Goal: Transaction & Acquisition: Purchase product/service

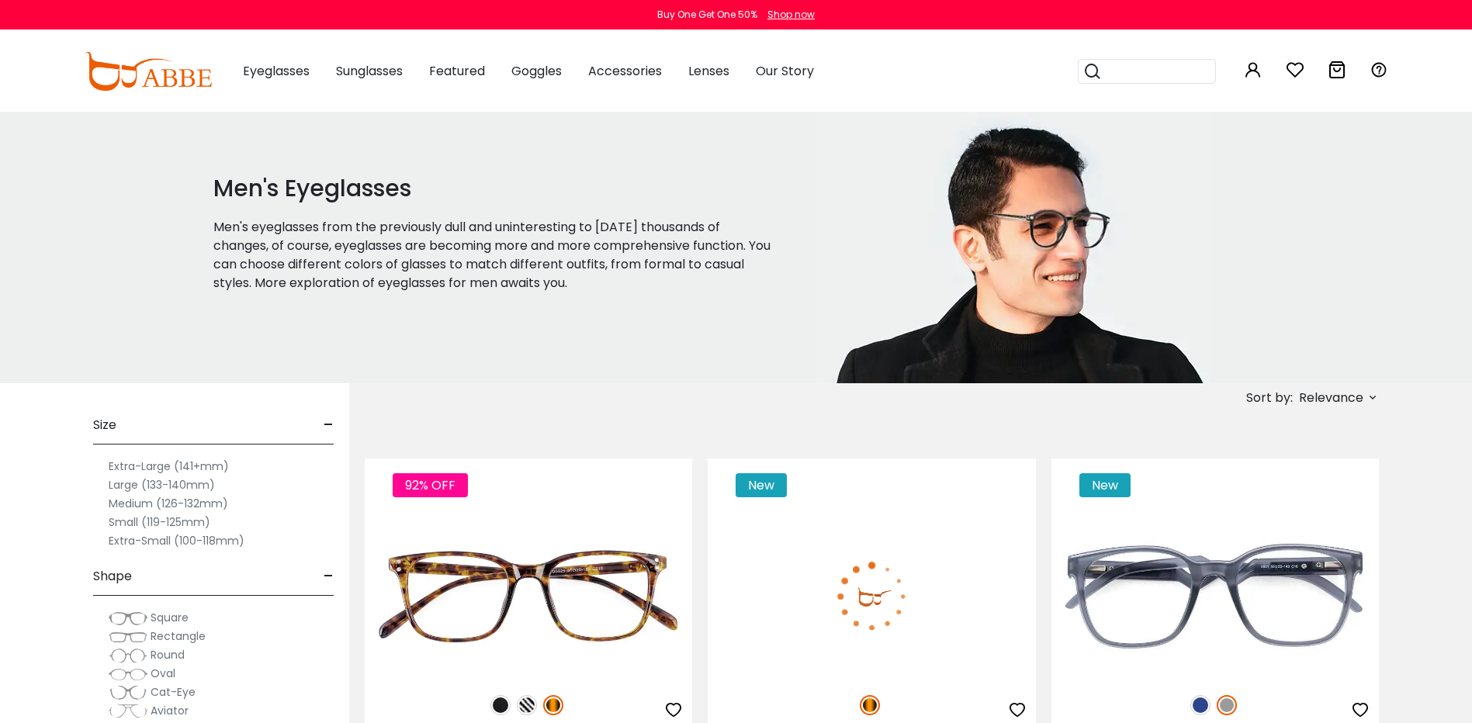
drag, startPoint x: 1470, startPoint y: 52, endPoint x: 1468, endPoint y: 77, distance: 24.9
click at [1468, 77] on div "0 0 Eyeglasses Women's Eyeglasses" at bounding box center [736, 71] width 1472 height 81
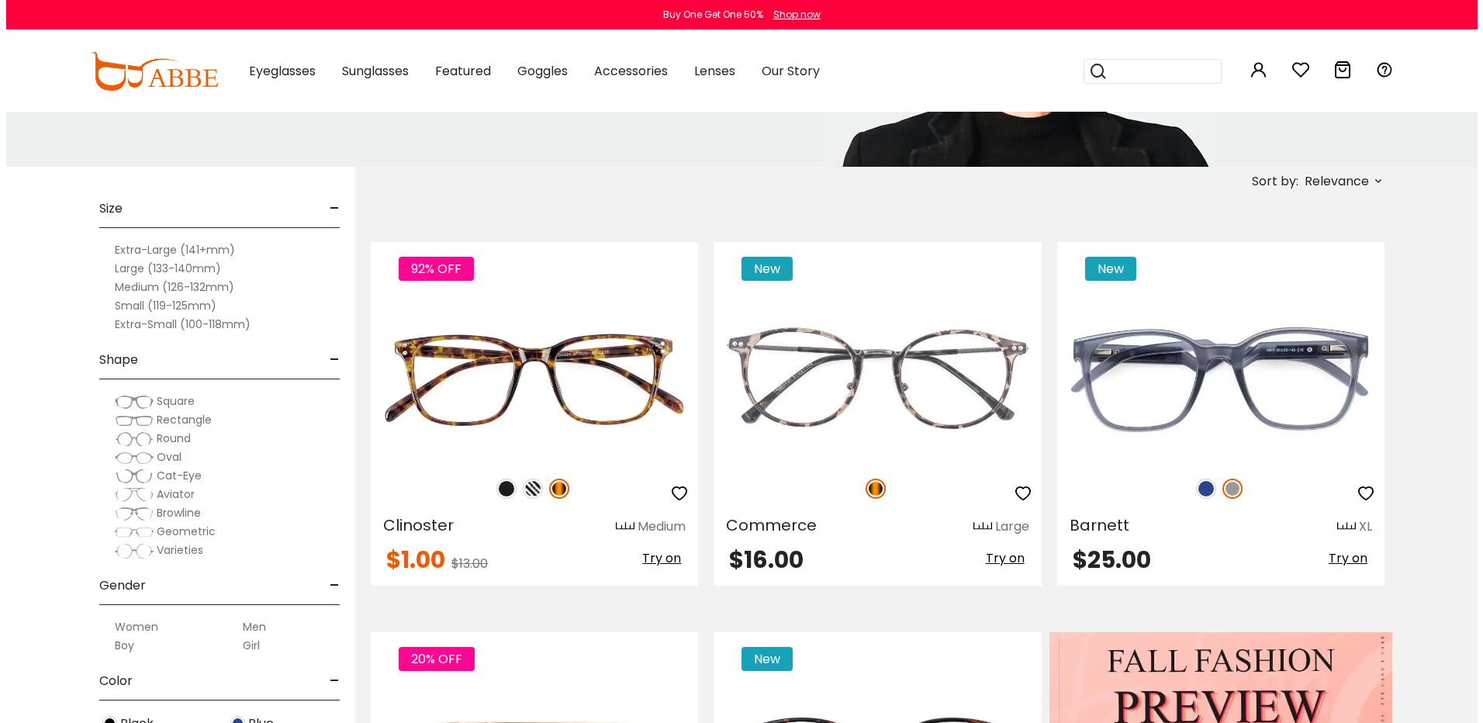
scroll to position [249, 0]
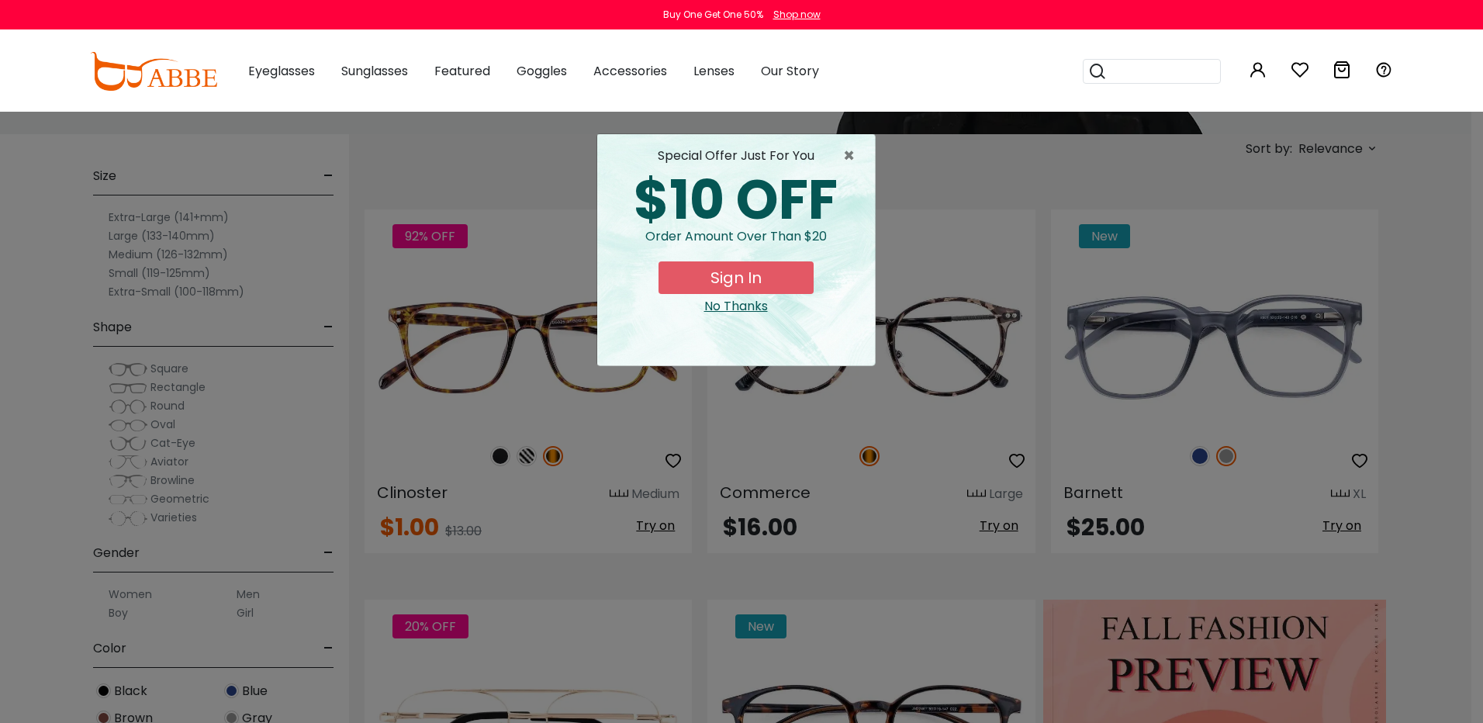
drag, startPoint x: 1477, startPoint y: 44, endPoint x: 1473, endPoint y: 75, distance: 31.3
click at [728, 271] on button "Sign In" at bounding box center [736, 277] width 155 height 33
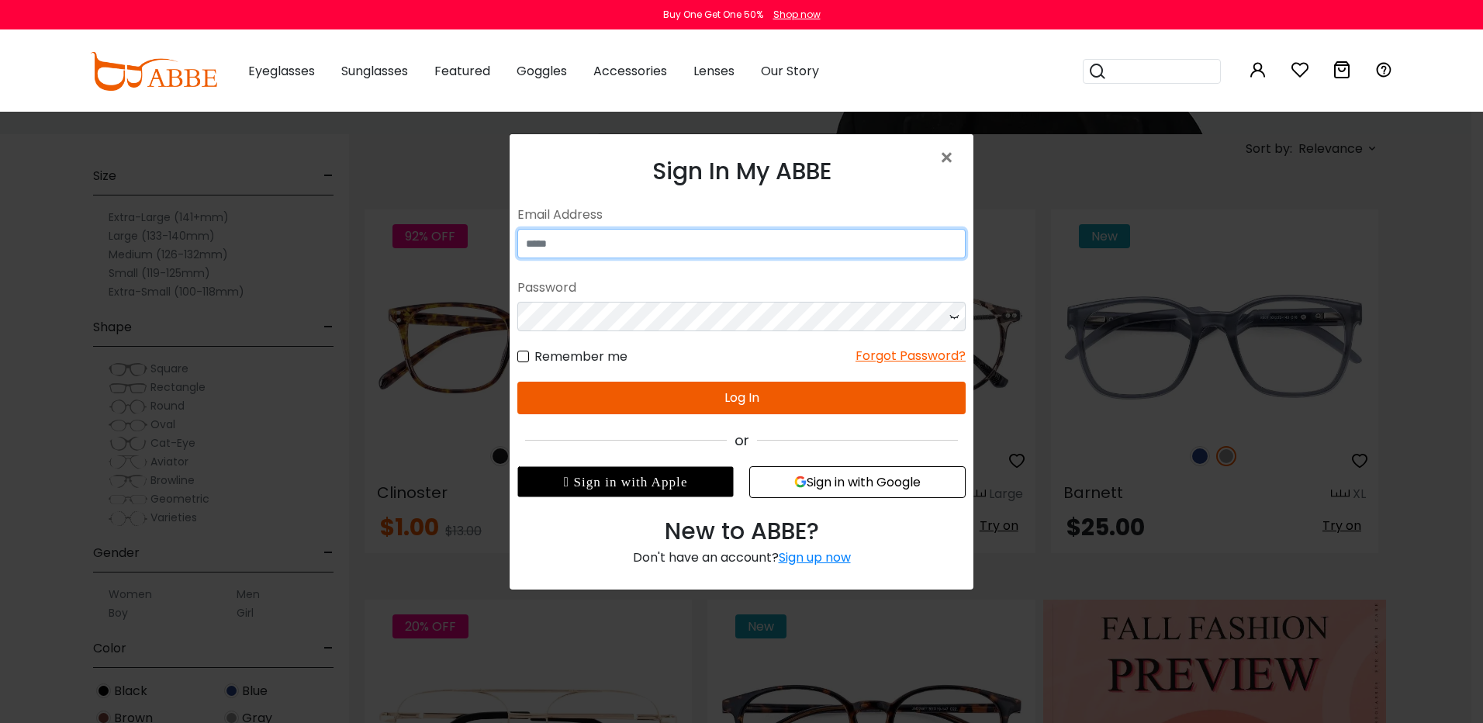
click at [531, 239] on input "email" at bounding box center [741, 243] width 448 height 29
type input "**********"
click at [745, 397] on button "Log In" at bounding box center [741, 398] width 448 height 33
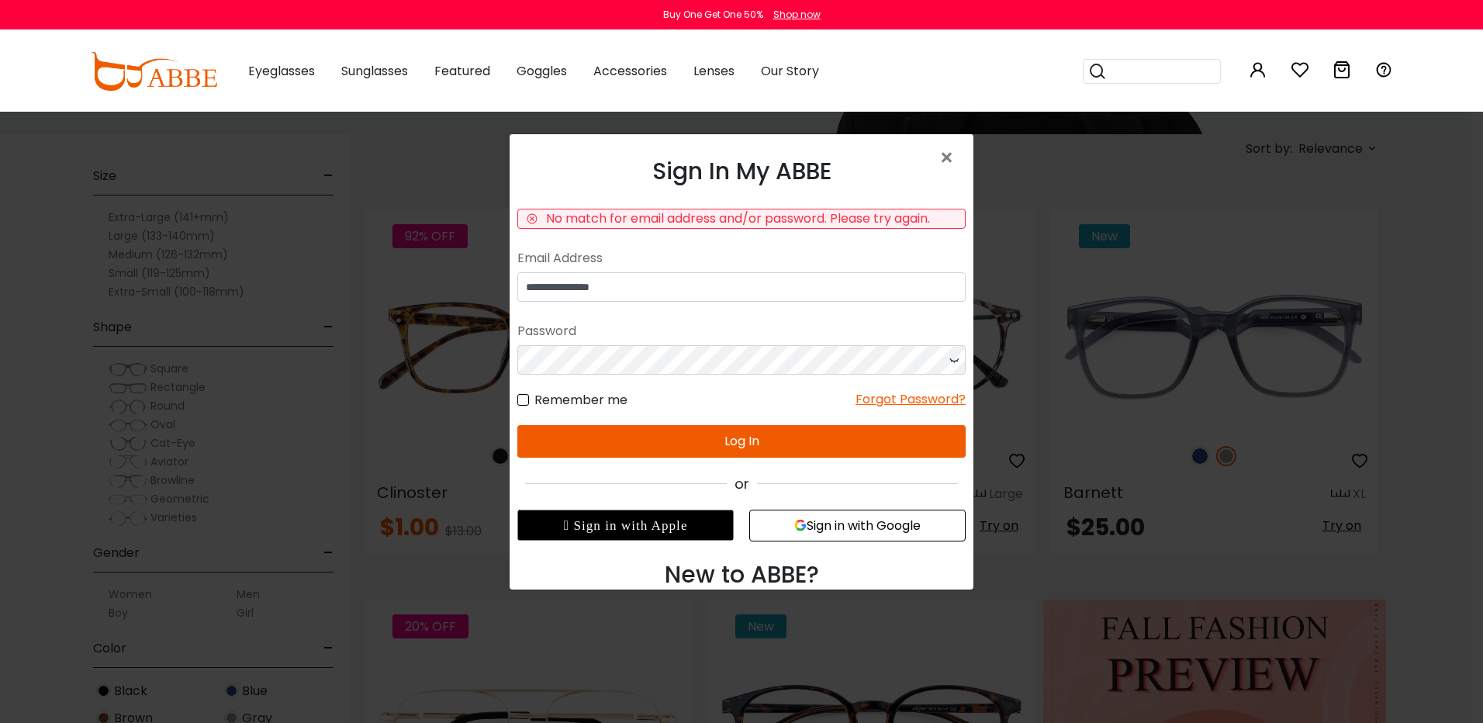
click at [736, 440] on button "Log In" at bounding box center [741, 441] width 448 height 33
click at [956, 359] on icon at bounding box center [954, 359] width 16 height 29
click at [743, 438] on button "Log In" at bounding box center [741, 441] width 448 height 33
click at [908, 396] on div "Forgot Password?" at bounding box center [911, 399] width 110 height 19
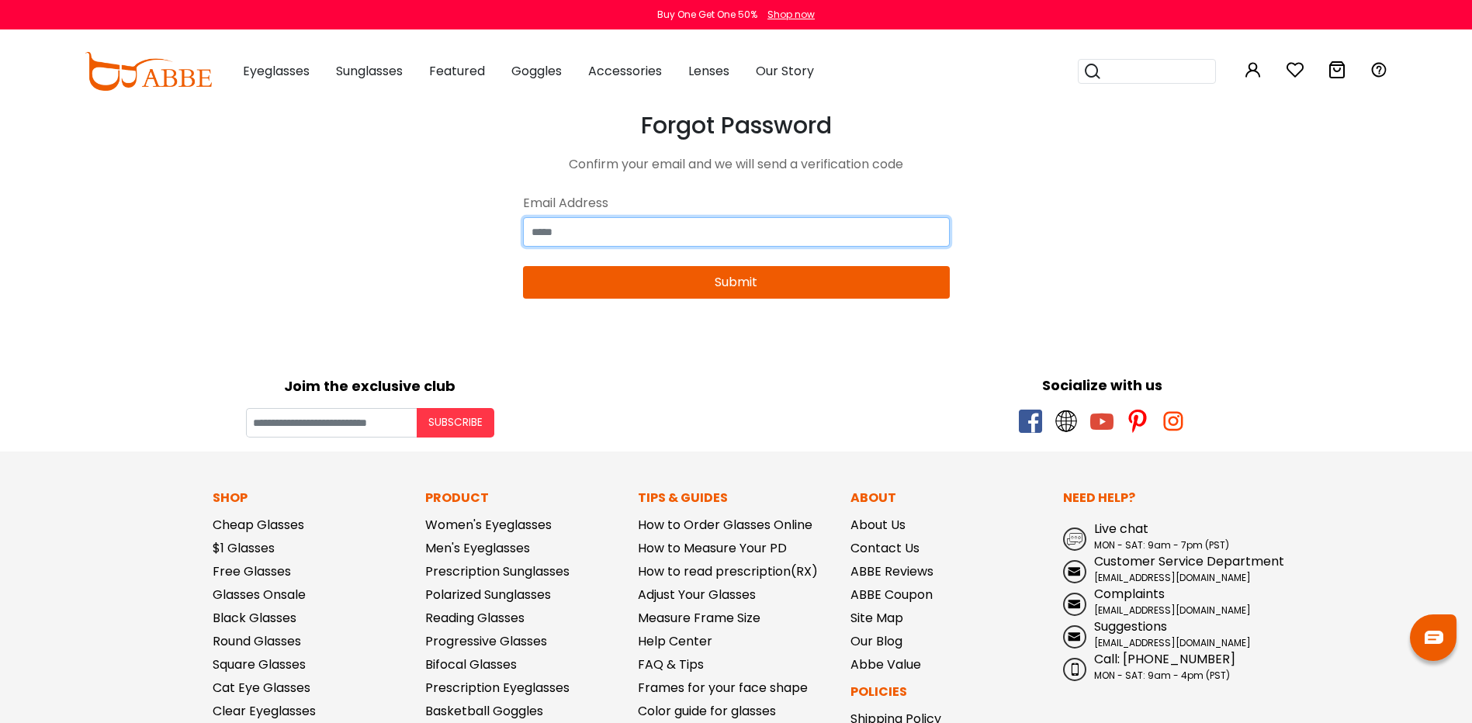
click at [566, 231] on input "email" at bounding box center [736, 231] width 427 height 29
type input "**********"
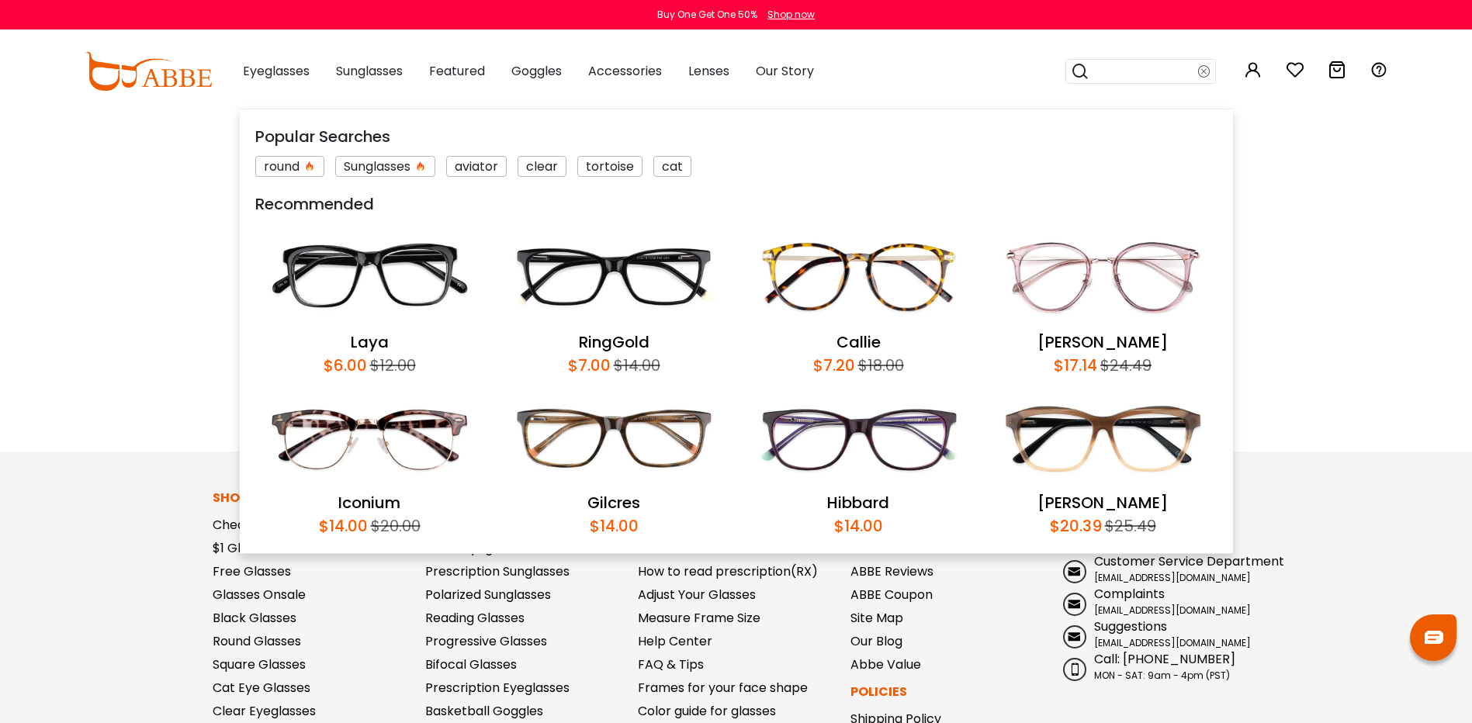
click at [626, 261] on img at bounding box center [614, 276] width 229 height 107
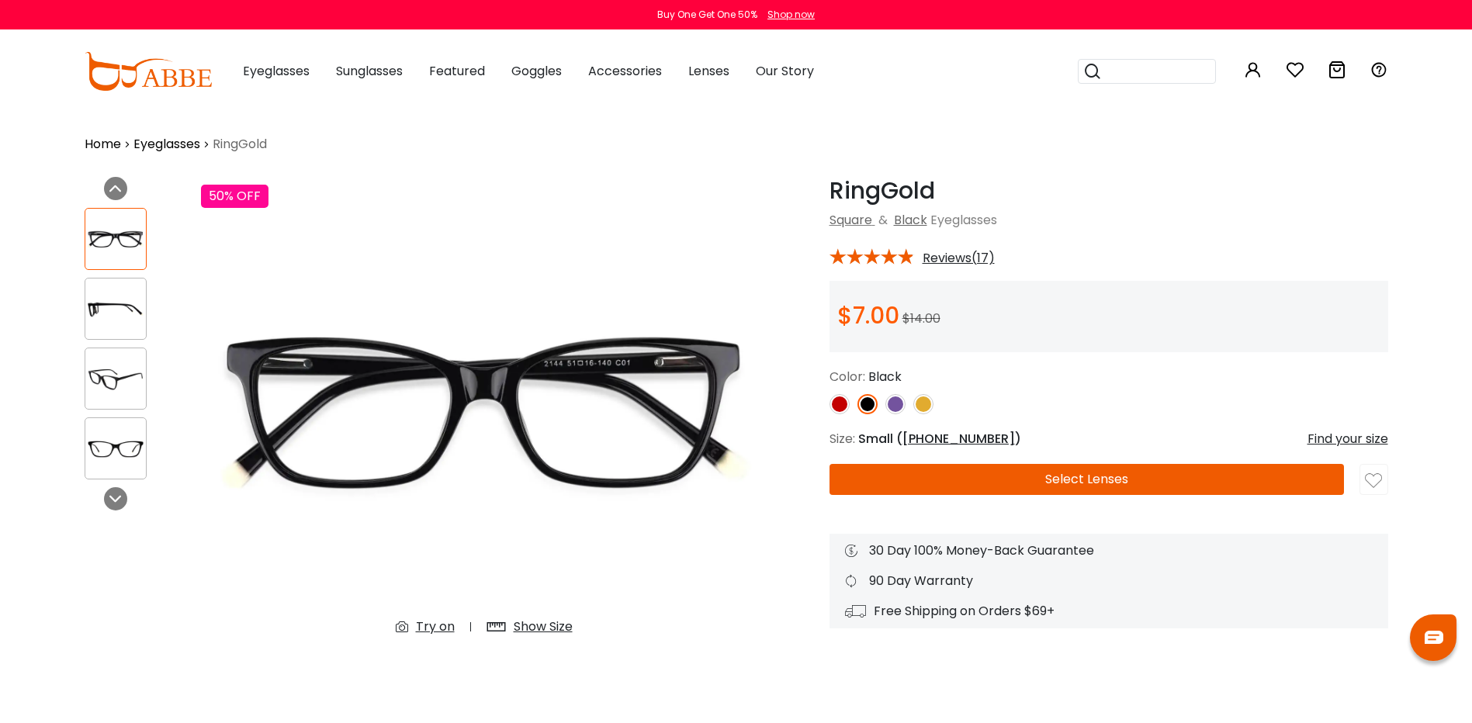
click at [872, 400] on img at bounding box center [867, 404] width 20 height 20
click at [1069, 472] on button "Select Lenses" at bounding box center [1086, 479] width 514 height 31
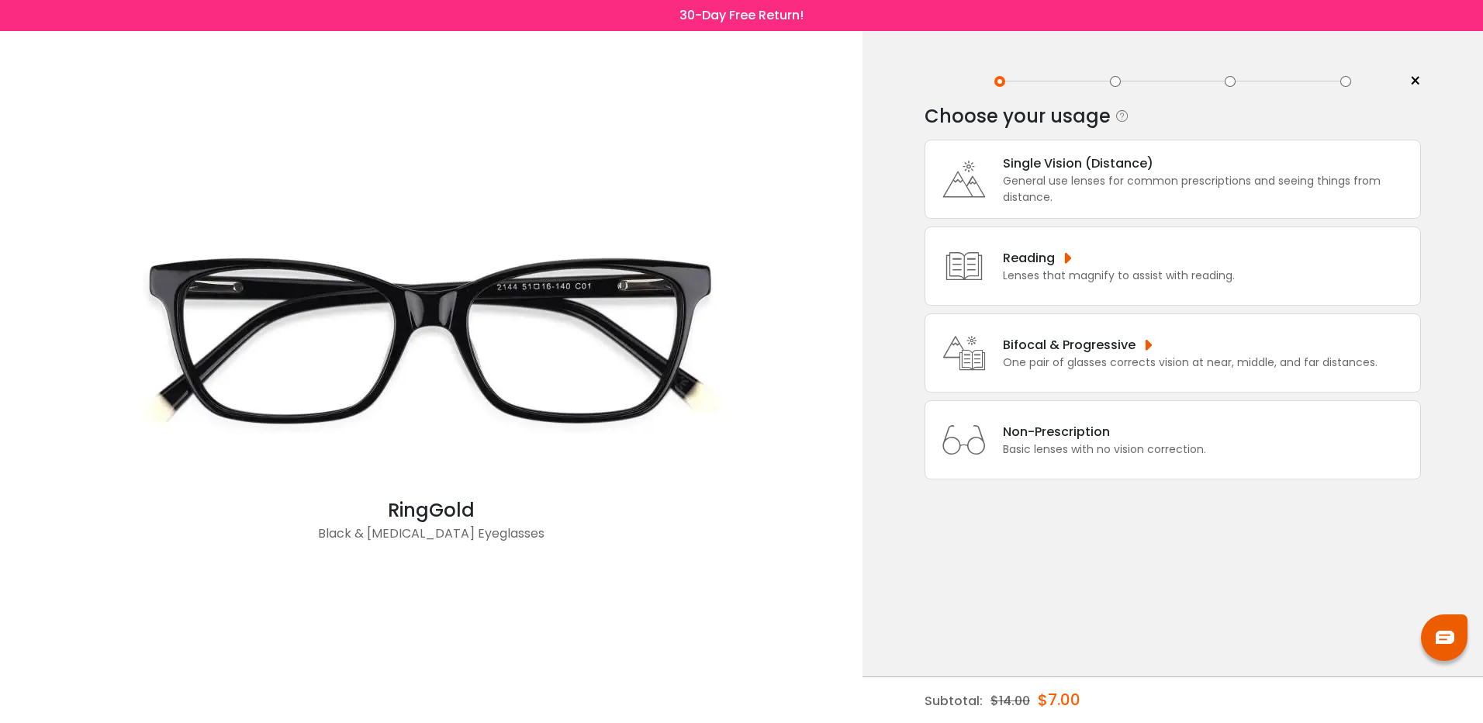
click at [1029, 160] on div "Single Vision (Distance)" at bounding box center [1208, 163] width 410 height 19
